Goal: Information Seeking & Learning: Find contact information

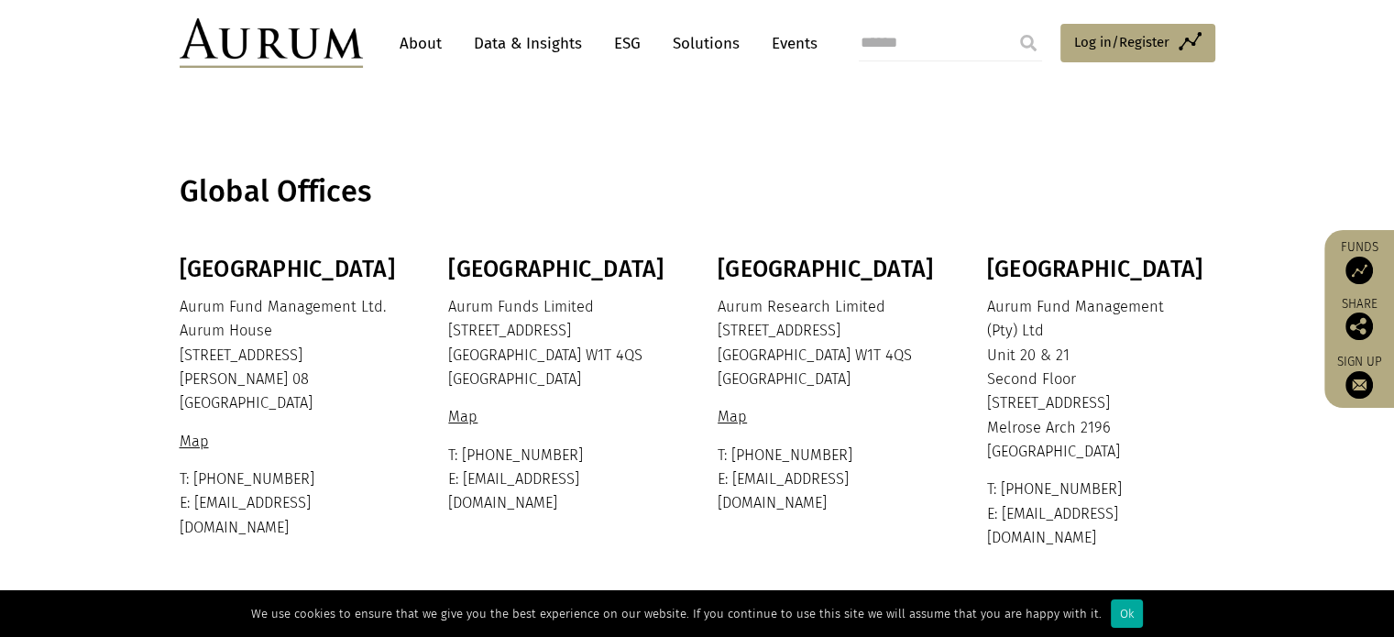
scroll to position [544, 0]
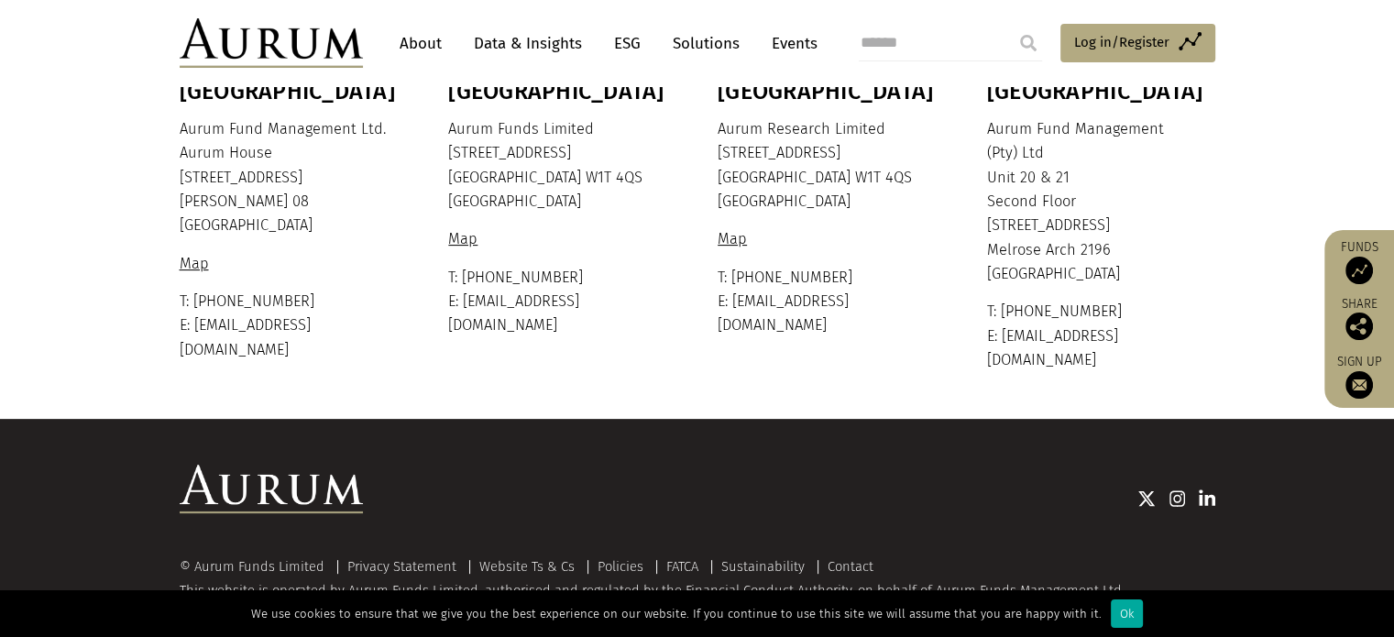
click at [1206, 489] on img at bounding box center [1207, 498] width 16 height 18
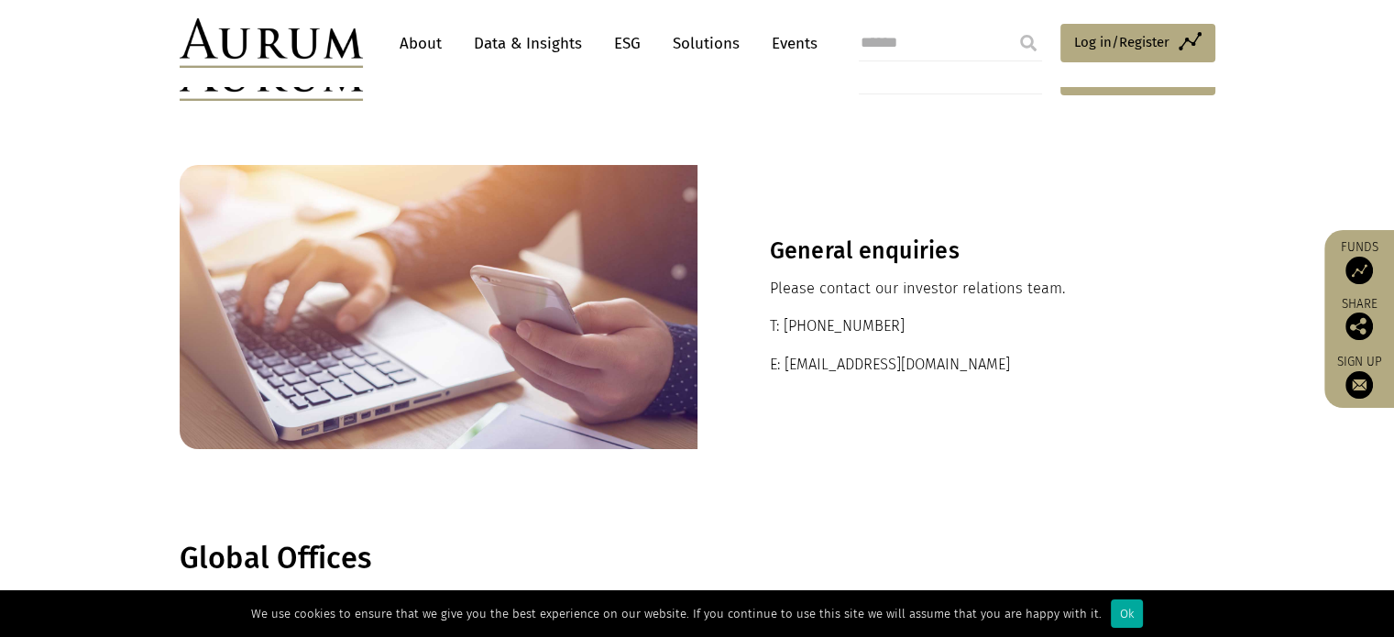
scroll to position [458, 0]
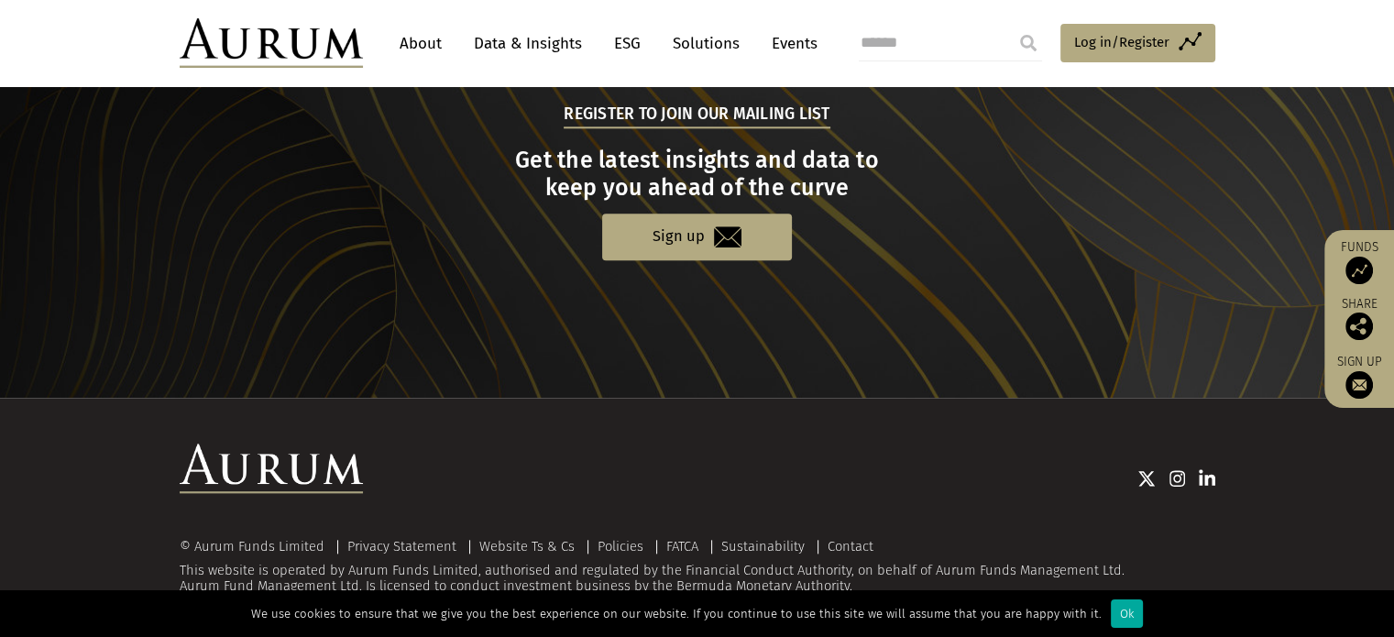
scroll to position [1927, 0]
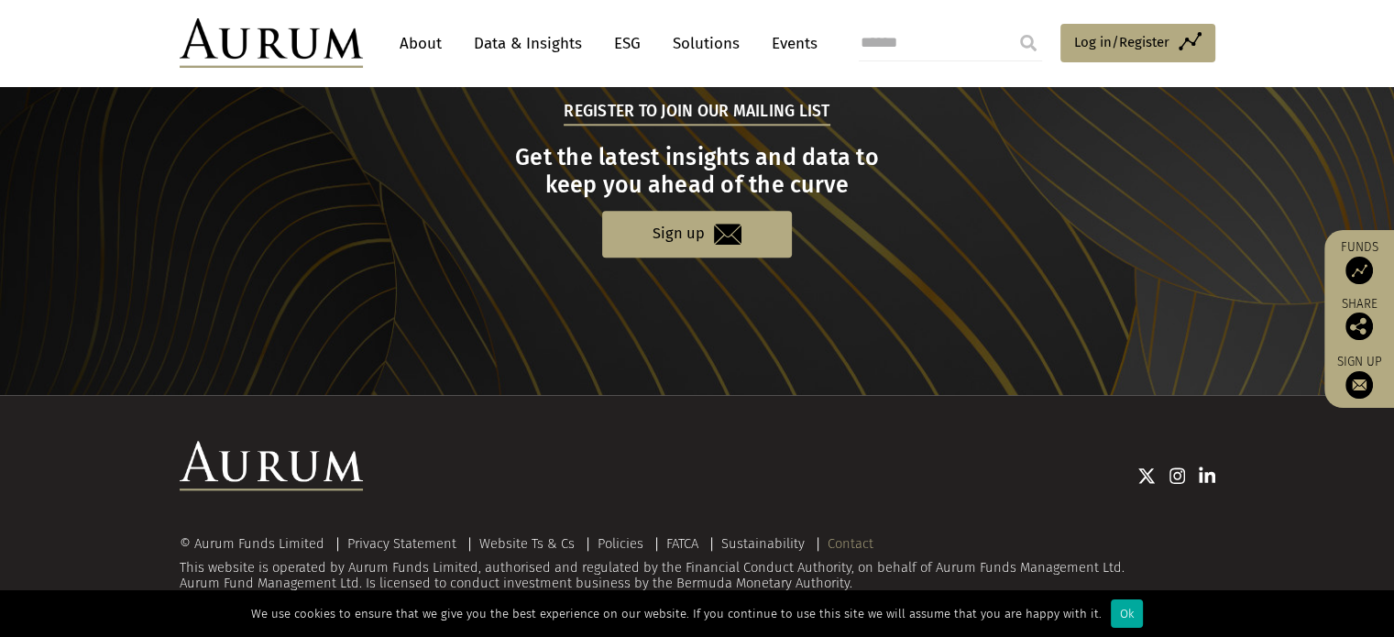
click at [855, 540] on link "Contact" at bounding box center [850, 543] width 46 height 16
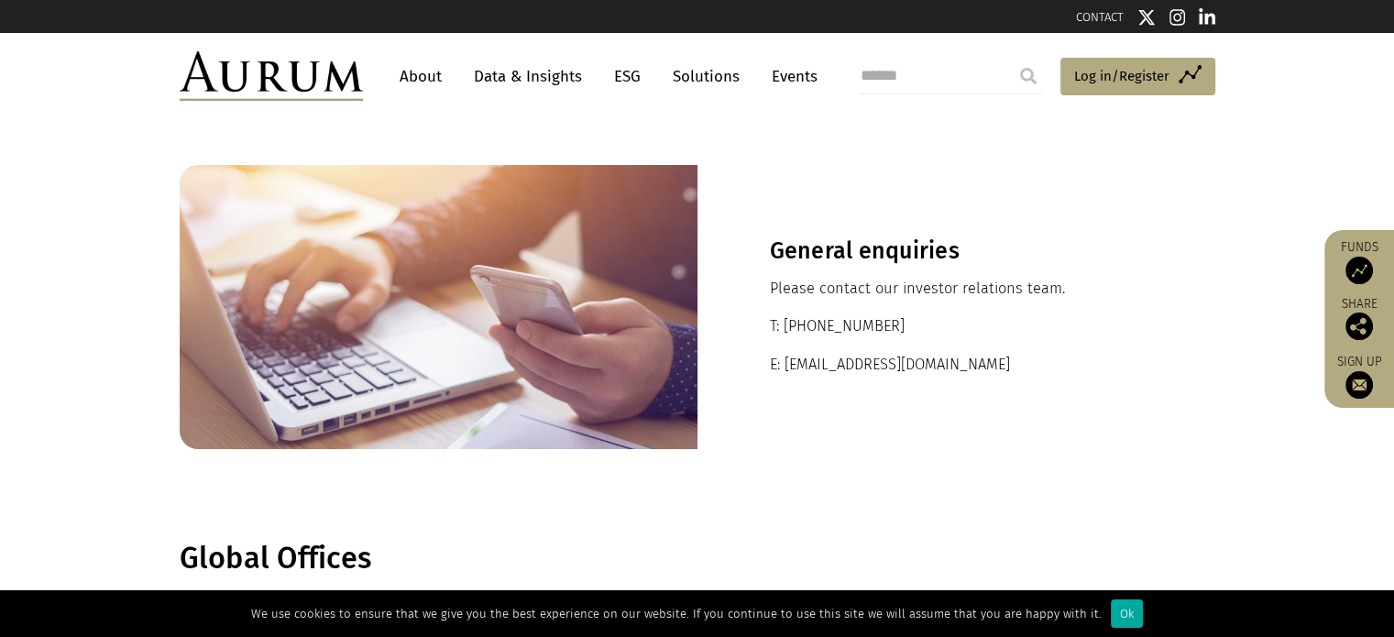
scroll to position [458, 0]
